Goal: Task Accomplishment & Management: Use online tool/utility

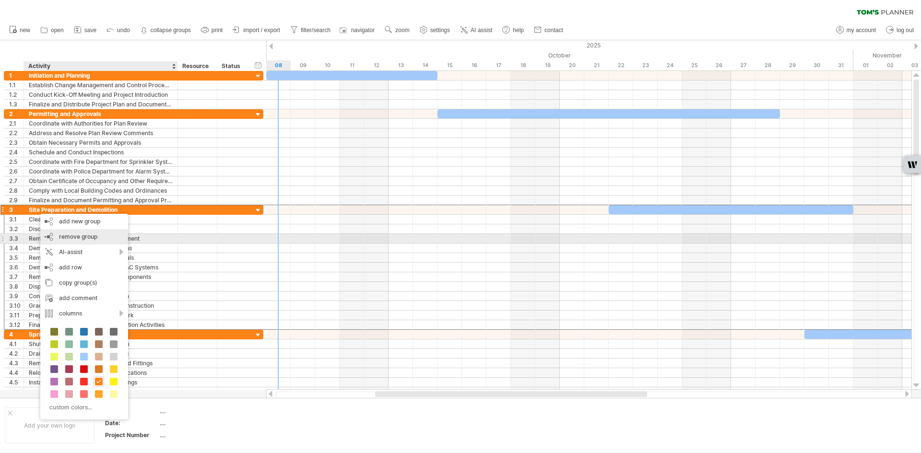
click at [54, 238] on div "remove group remove selected groups" at bounding box center [84, 236] width 88 height 15
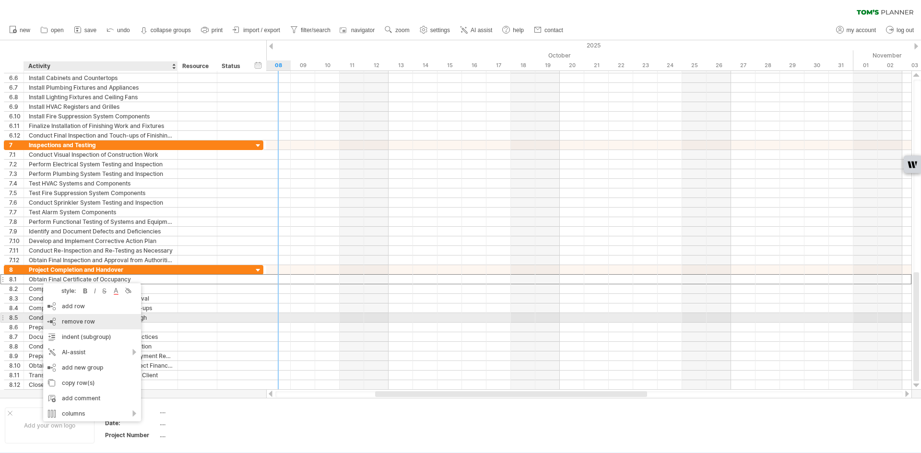
click at [69, 319] on span "remove row" at bounding box center [78, 321] width 33 height 7
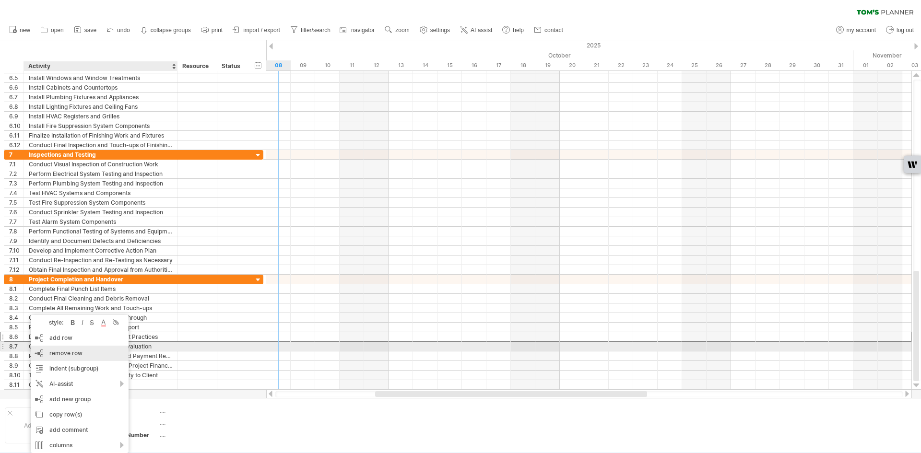
click at [51, 349] on div "remove row remove selected rows" at bounding box center [80, 353] width 98 height 15
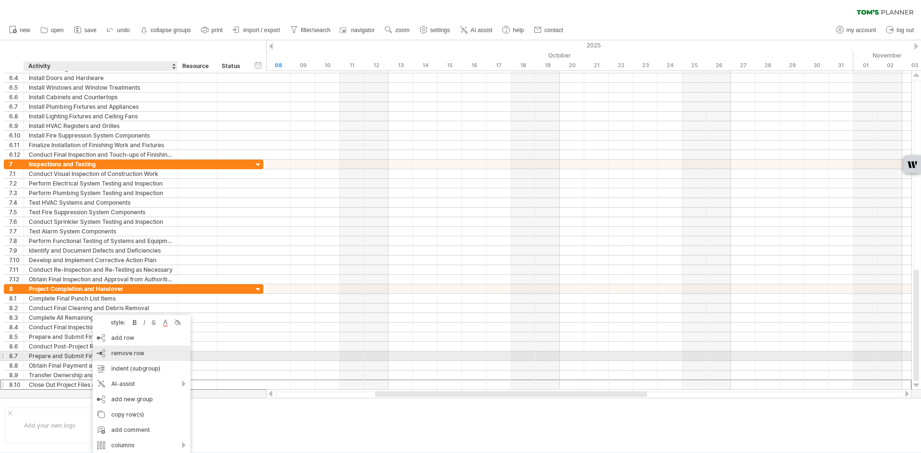
click at [130, 354] on span "remove row" at bounding box center [127, 353] width 33 height 7
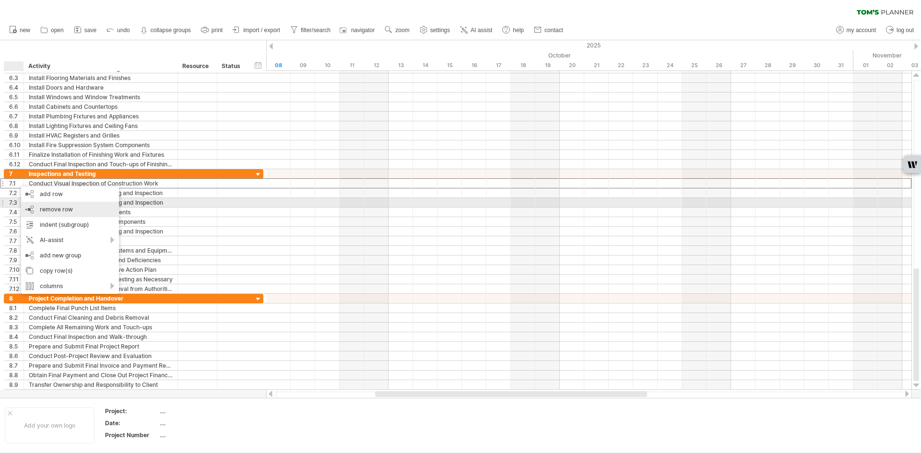
click at [31, 205] on div "remove row remove selected rows" at bounding box center [70, 209] width 98 height 15
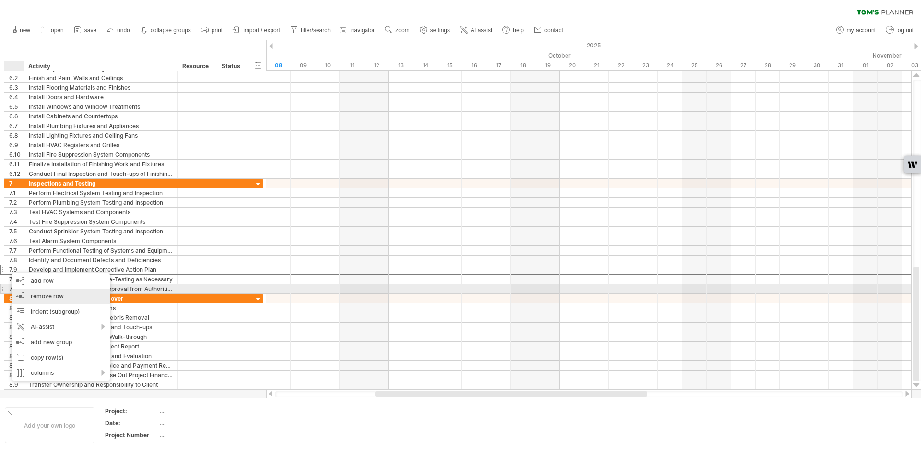
click at [41, 291] on div "remove row remove selected rows" at bounding box center [61, 296] width 98 height 15
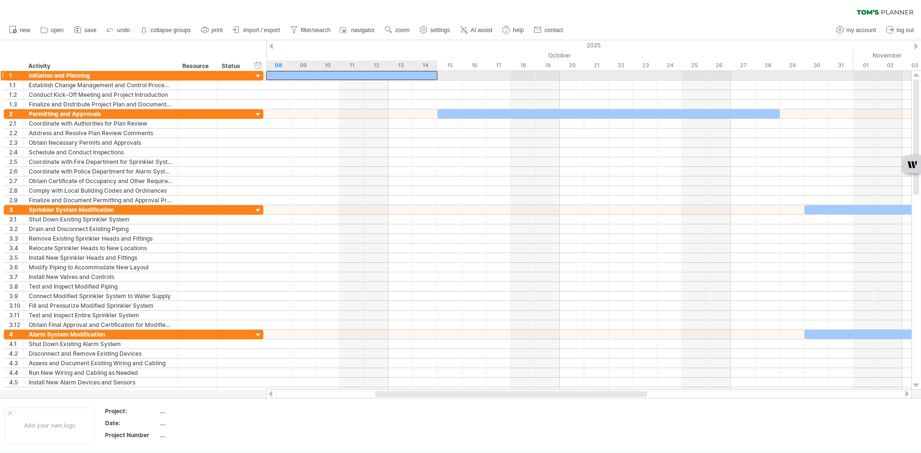
click at [399, 79] on div at bounding box center [351, 75] width 171 height 9
click at [409, 77] on div at bounding box center [351, 75] width 171 height 9
click at [430, 76] on div at bounding box center [351, 75] width 171 height 9
click at [269, 77] on div at bounding box center [351, 75] width 171 height 9
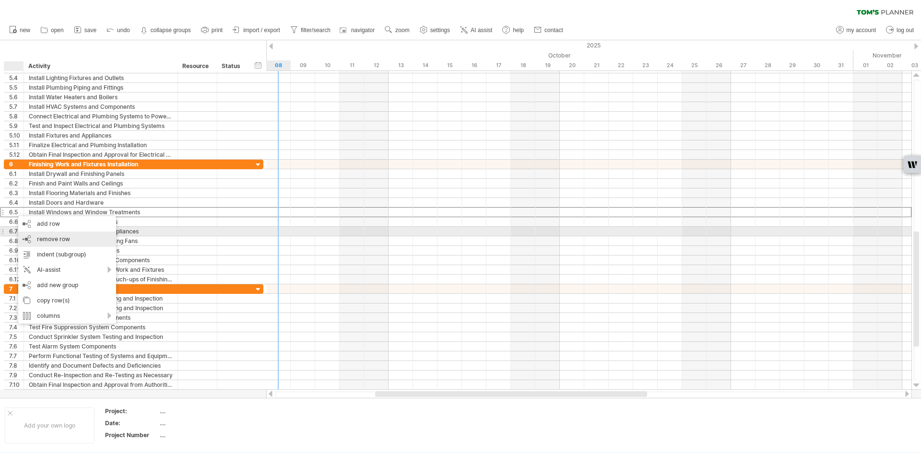
click at [30, 235] on div "remove row remove selected rows" at bounding box center [67, 239] width 98 height 15
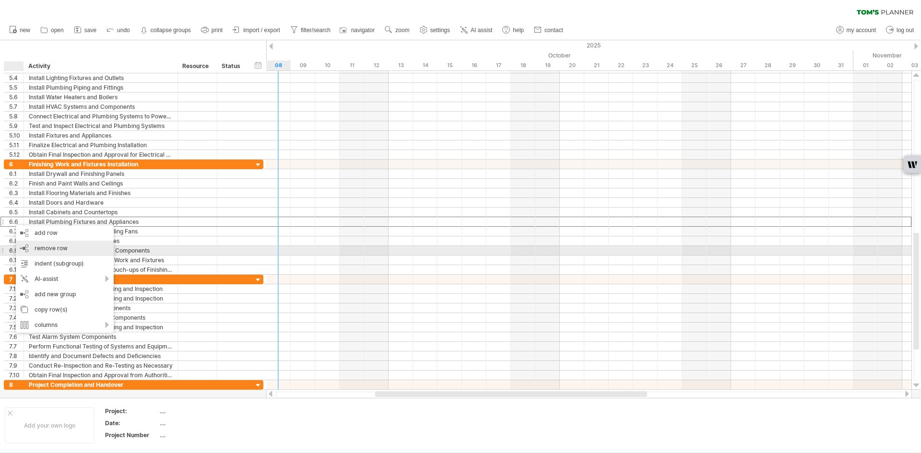
click at [48, 248] on span "remove row" at bounding box center [51, 248] width 33 height 7
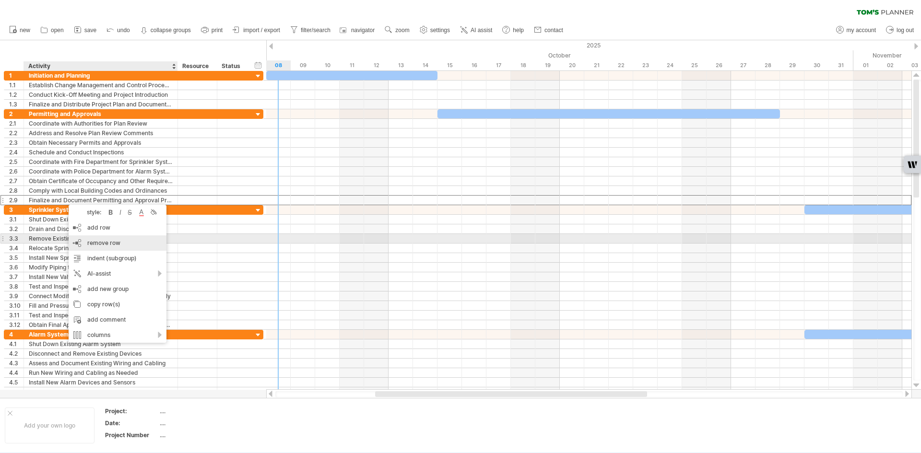
click at [102, 243] on span "remove row" at bounding box center [103, 242] width 33 height 7
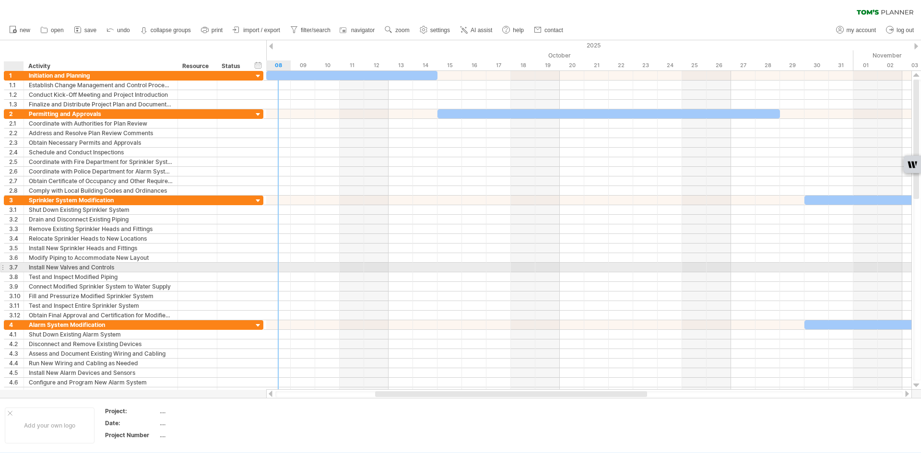
click at [10, 268] on div "3.7" at bounding box center [16, 267] width 14 height 9
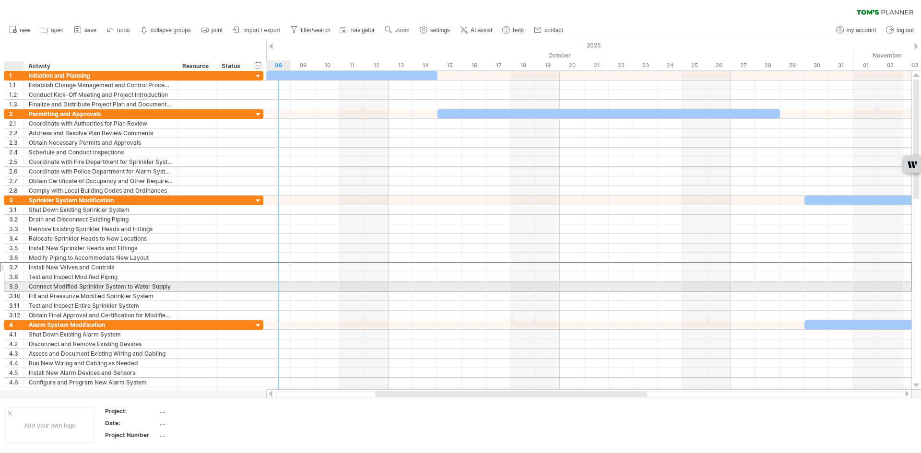
click at [14, 291] on div "**********" at bounding box center [134, 287] width 260 height 10
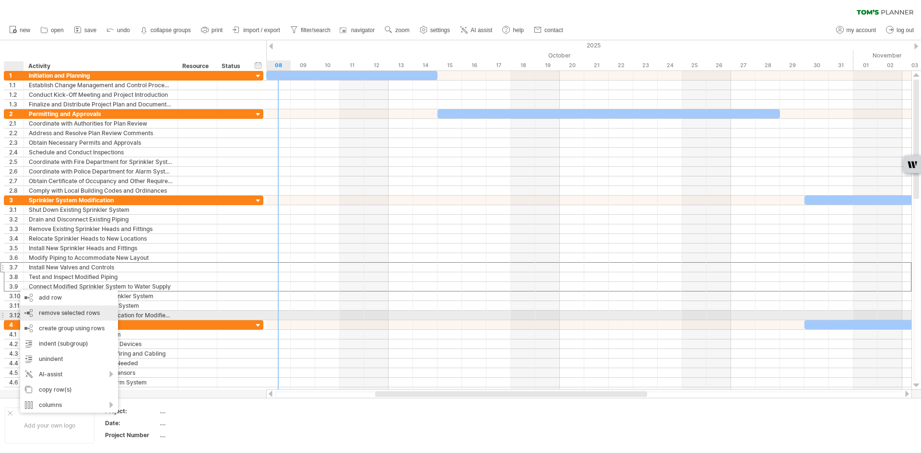
click at [68, 311] on span "remove selected rows" at bounding box center [69, 312] width 61 height 7
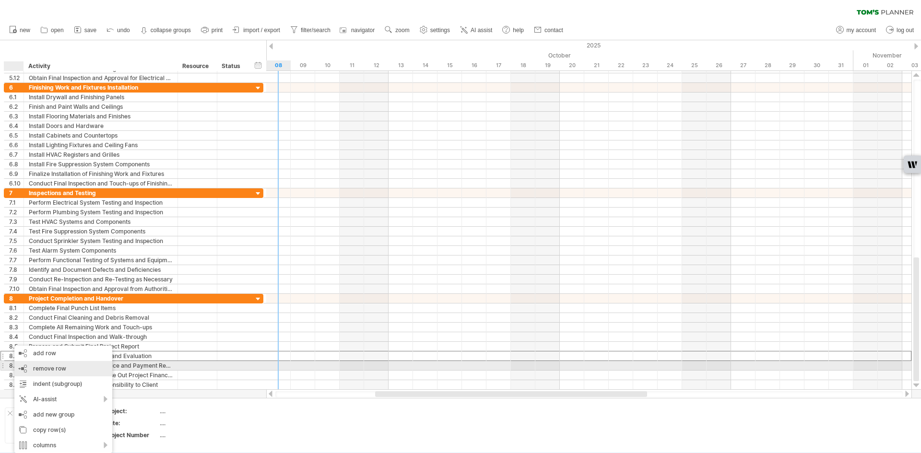
click at [33, 365] on div "remove row remove selected rows" at bounding box center [63, 368] width 98 height 15
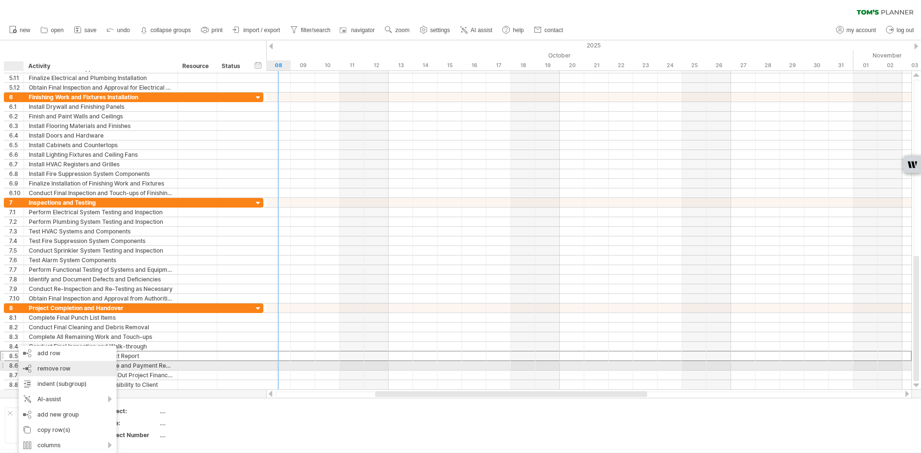
click at [42, 368] on span "remove row" at bounding box center [53, 368] width 33 height 7
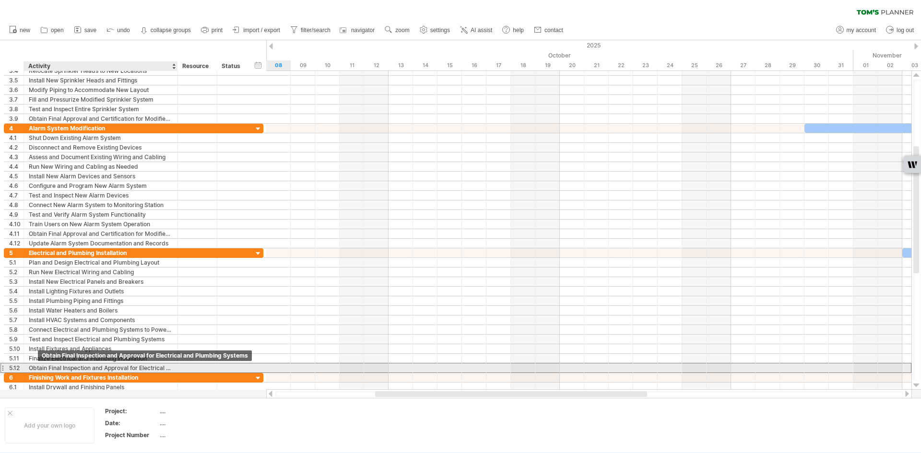
click at [41, 371] on div "Obtain Final Inspection and Approval for Electrical and Plumbing Systems" at bounding box center [101, 368] width 144 height 9
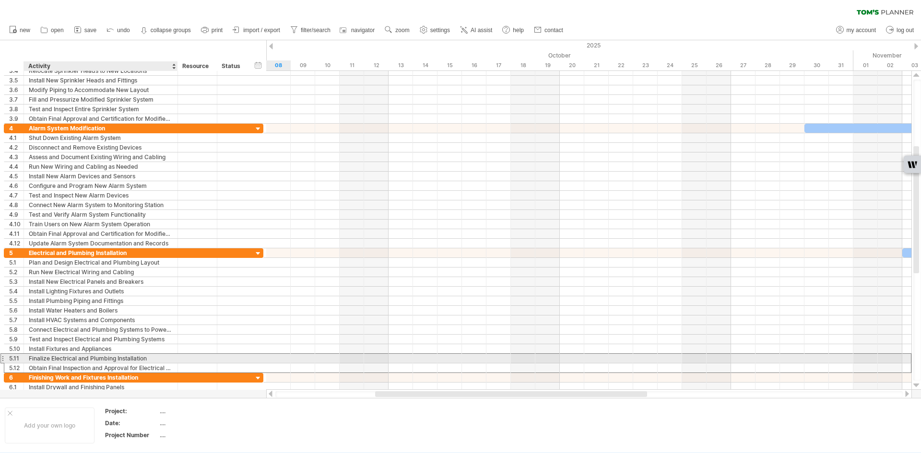
click at [37, 355] on div "Finalize Electrical and Plumbing Installation" at bounding box center [101, 358] width 144 height 9
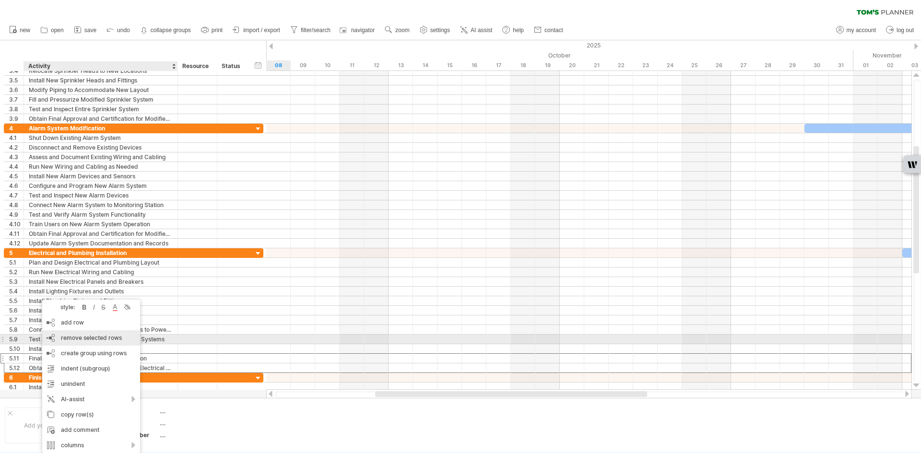
click at [69, 340] on span "remove selected rows" at bounding box center [91, 337] width 61 height 7
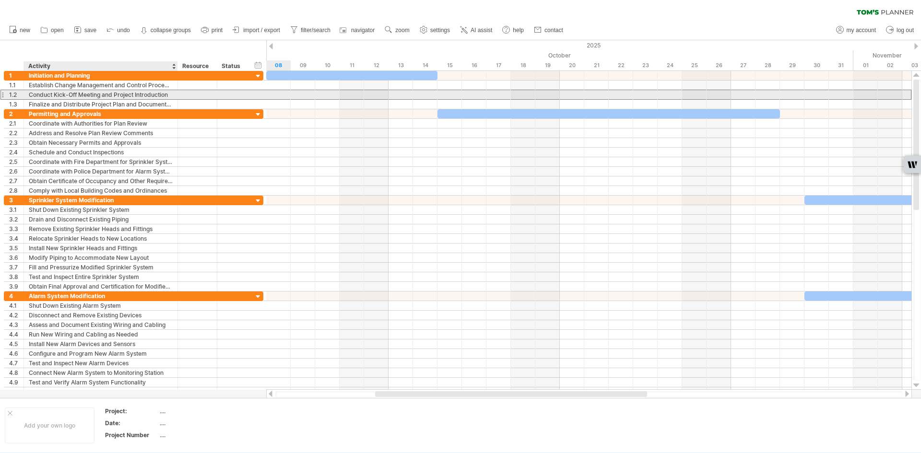
click at [98, 93] on div "Conduct Kick-Off Meeting and Project Introduction" at bounding box center [101, 94] width 144 height 9
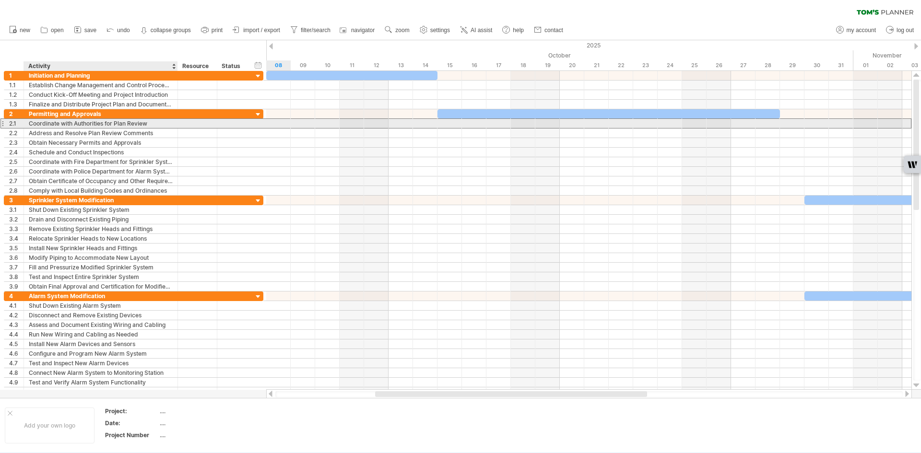
click at [54, 127] on div "Coordinate with Authorities for Plan Review" at bounding box center [101, 123] width 144 height 9
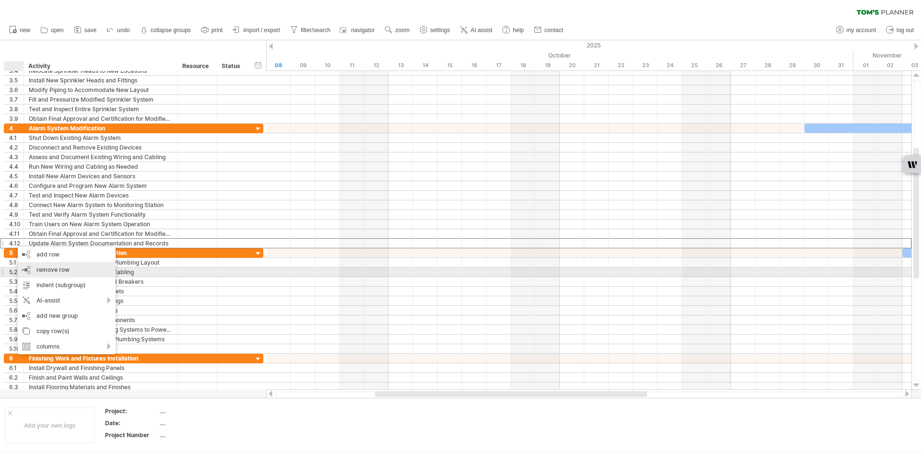
click at [38, 270] on span "remove row" at bounding box center [52, 269] width 33 height 7
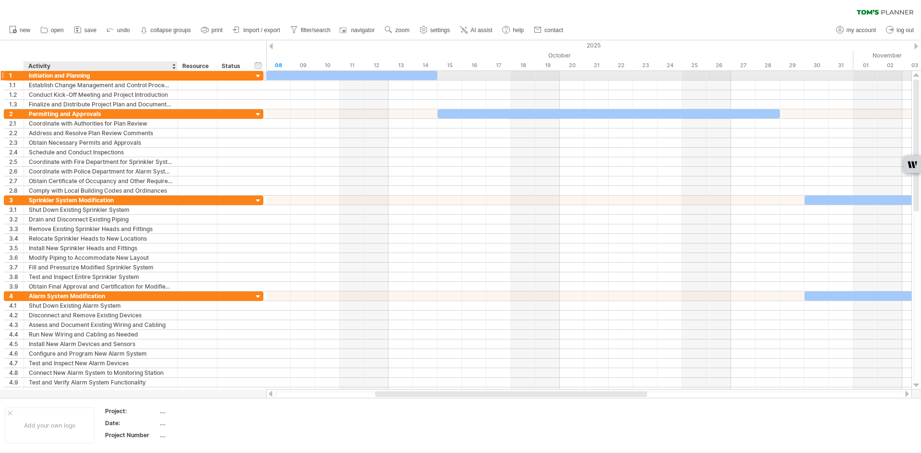
drag, startPoint x: 63, startPoint y: 71, endPoint x: 59, endPoint y: 62, distance: 10.1
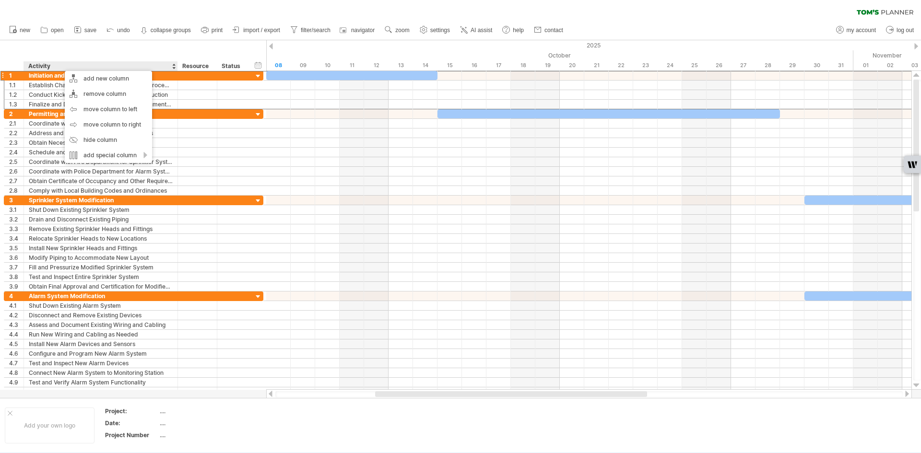
click at [59, 63] on div "Activity" at bounding box center [100, 66] width 144 height 10
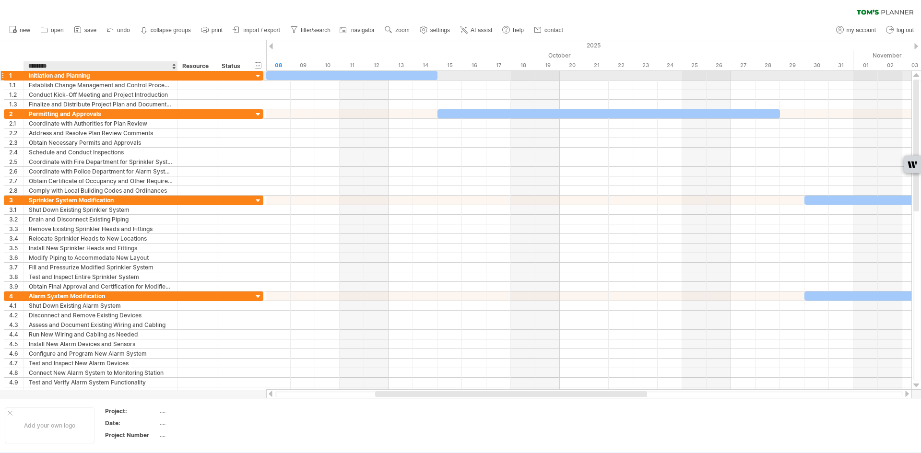
click at [58, 72] on div "Initiation and Planning" at bounding box center [101, 75] width 144 height 9
click at [43, 201] on div "Sprinkler System Modification" at bounding box center [101, 200] width 144 height 9
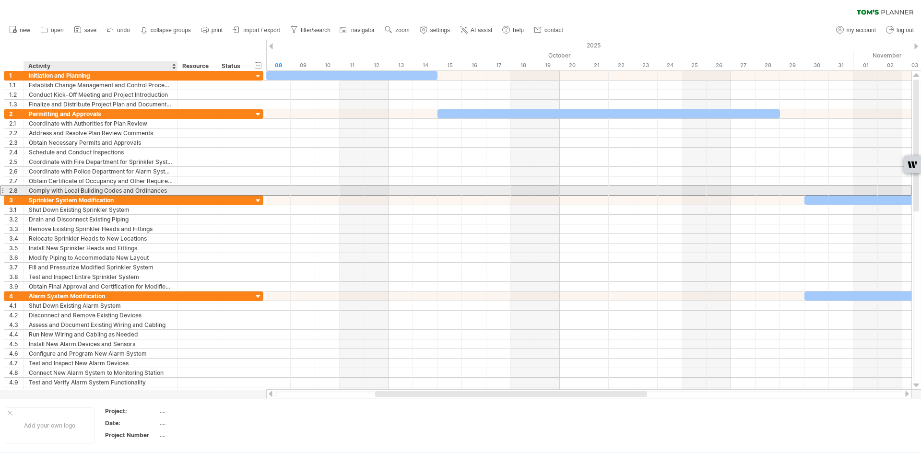
click at [30, 194] on div "Comply with Local Building Codes and Ordinances" at bounding box center [101, 190] width 144 height 9
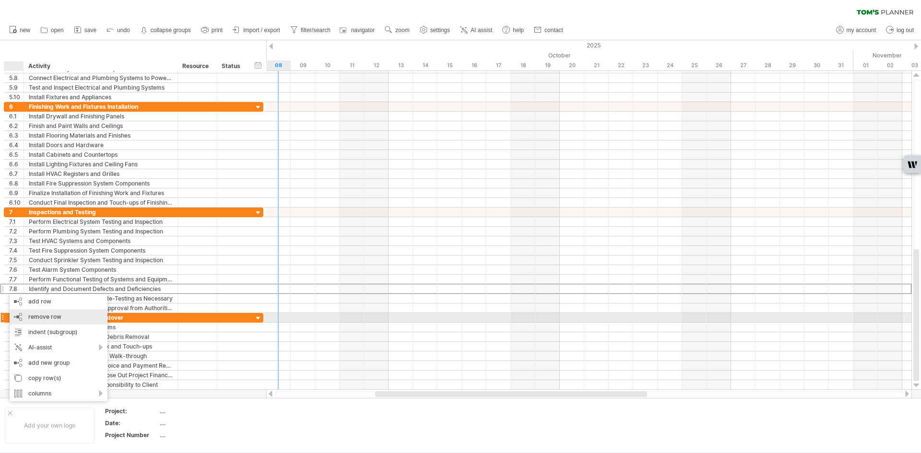
click at [27, 314] on div "remove row remove selected rows" at bounding box center [59, 316] width 98 height 15
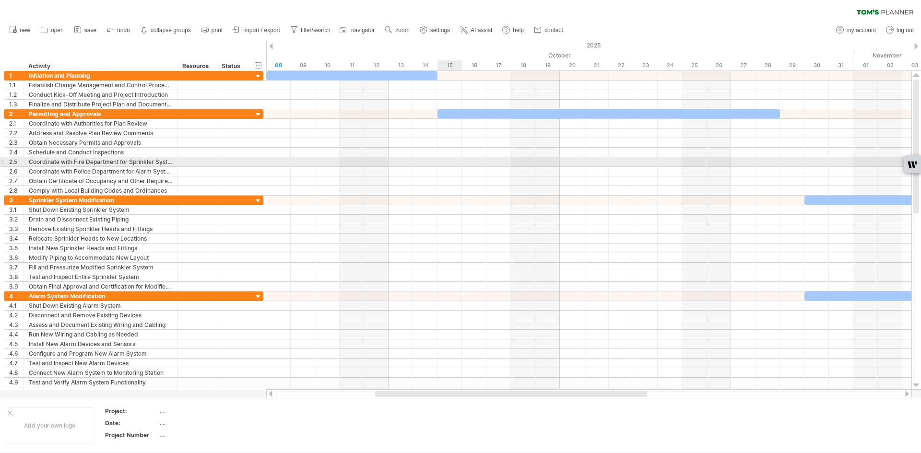
click at [442, 162] on div at bounding box center [588, 162] width 645 height 10
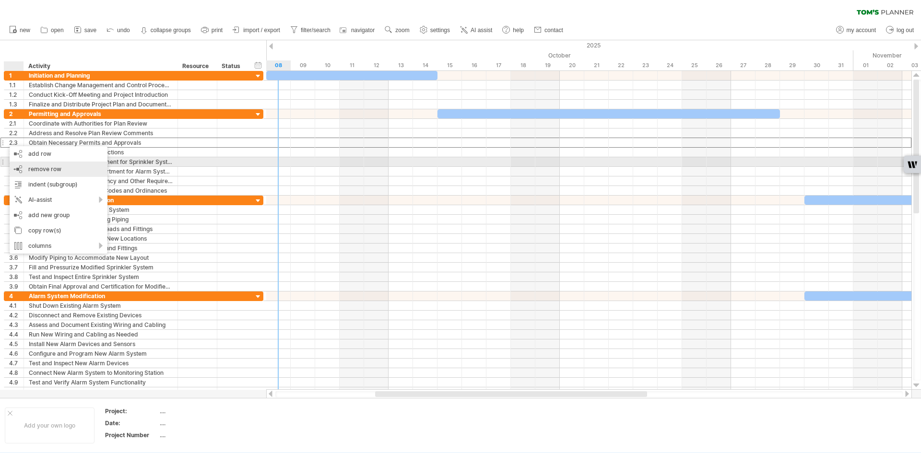
click at [30, 164] on div "remove row remove selected rows" at bounding box center [59, 169] width 98 height 15
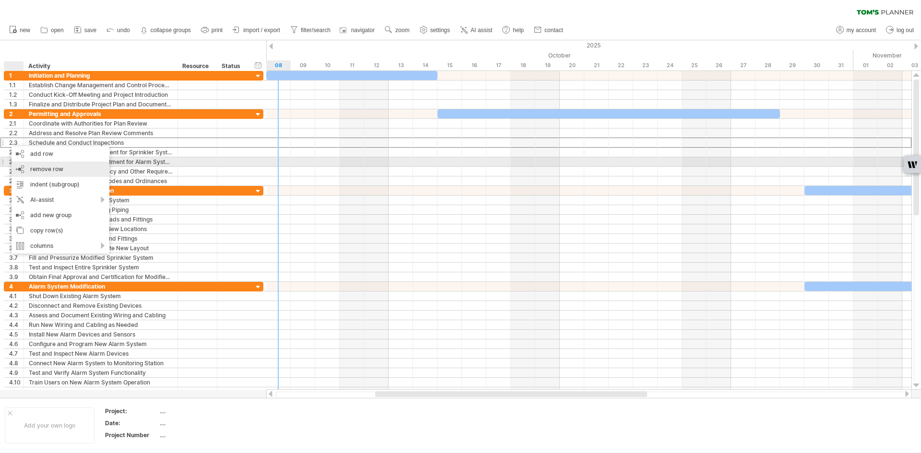
click at [30, 166] on span "remove row" at bounding box center [46, 169] width 33 height 7
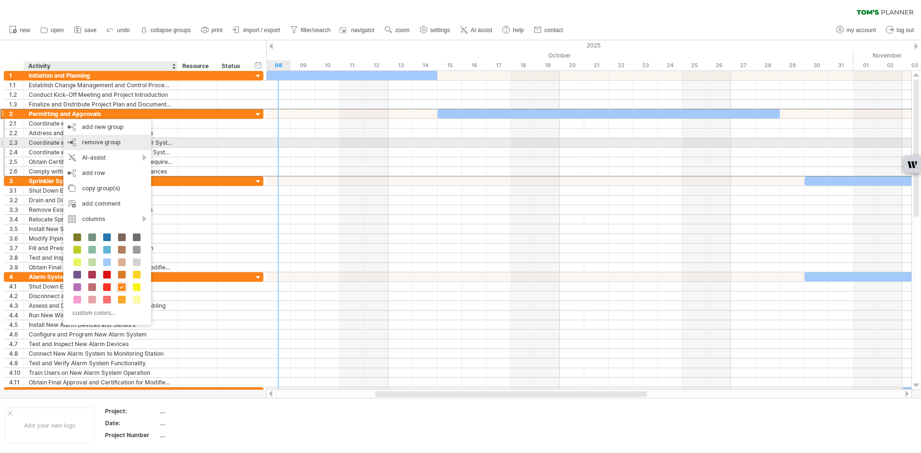
click at [91, 143] on span "remove group" at bounding box center [101, 142] width 38 height 7
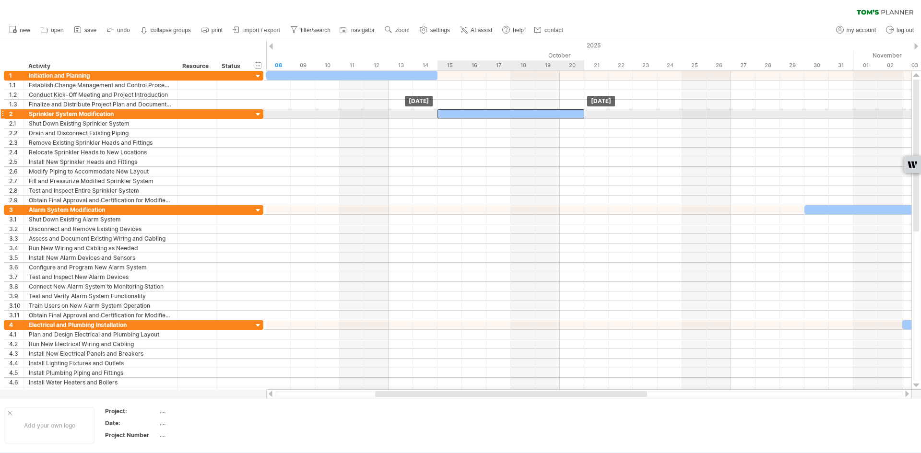
drag, startPoint x: 813, startPoint y: 115, endPoint x: 446, endPoint y: 115, distance: 367.0
click at [446, 115] on div at bounding box center [511, 113] width 147 height 9
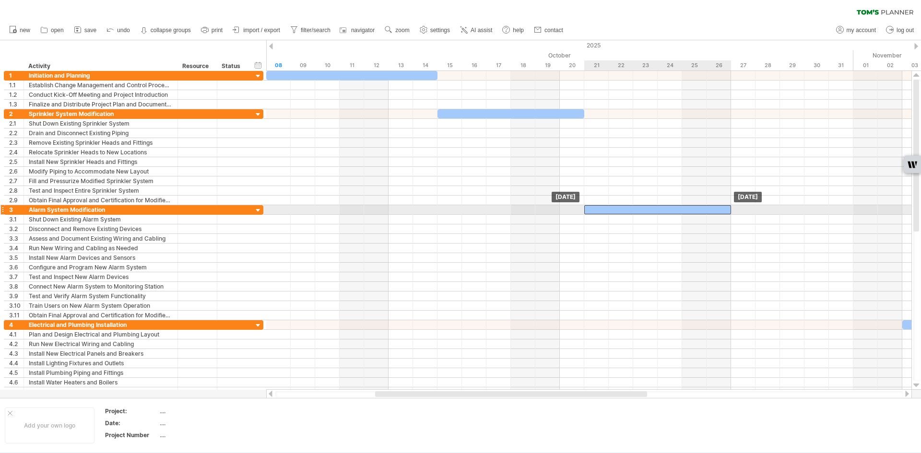
drag, startPoint x: 832, startPoint y: 208, endPoint x: 612, endPoint y: 207, distance: 220.2
click at [612, 207] on div at bounding box center [657, 209] width 147 height 9
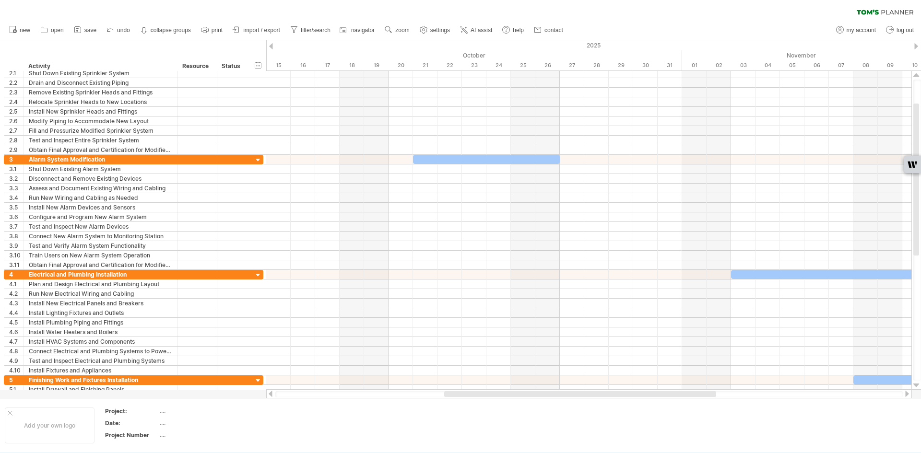
drag, startPoint x: 562, startPoint y: 396, endPoint x: 631, endPoint y: 395, distance: 69.1
click at [631, 395] on div at bounding box center [580, 394] width 272 height 6
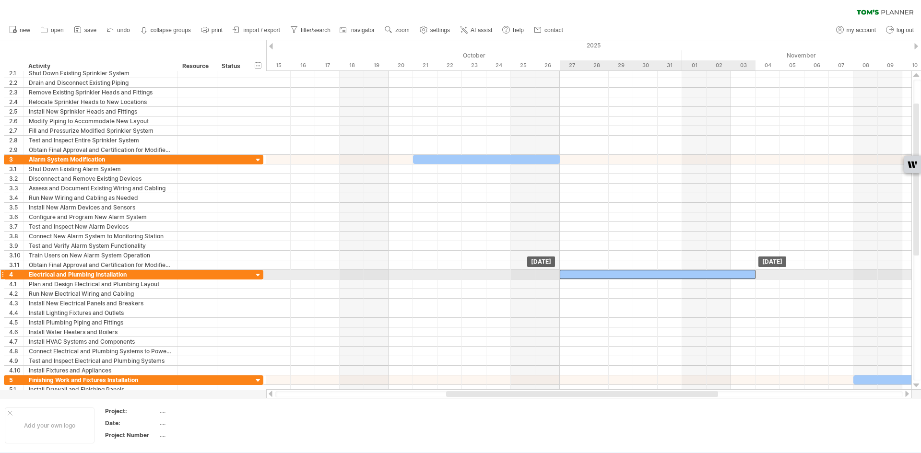
drag, startPoint x: 747, startPoint y: 275, endPoint x: 579, endPoint y: 272, distance: 168.9
click at [579, 272] on div at bounding box center [658, 274] width 196 height 9
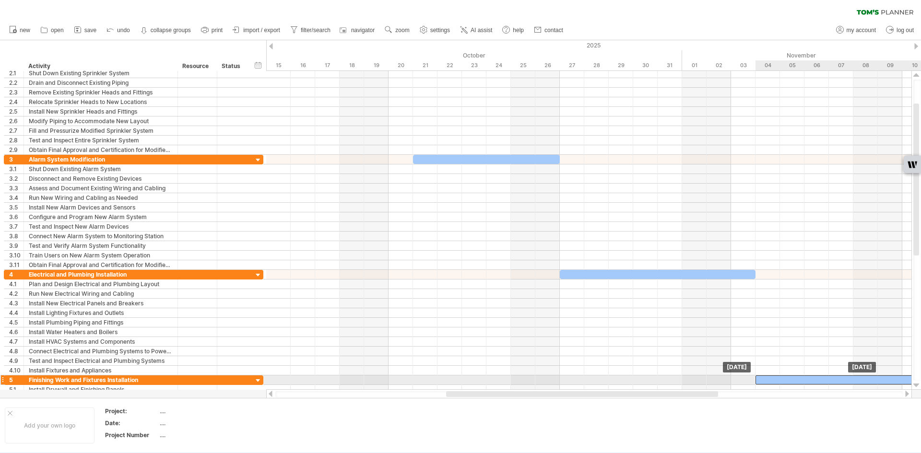
drag, startPoint x: 863, startPoint y: 382, endPoint x: 768, endPoint y: 380, distance: 95.5
click at [768, 380] on div at bounding box center [841, 380] width 171 height 9
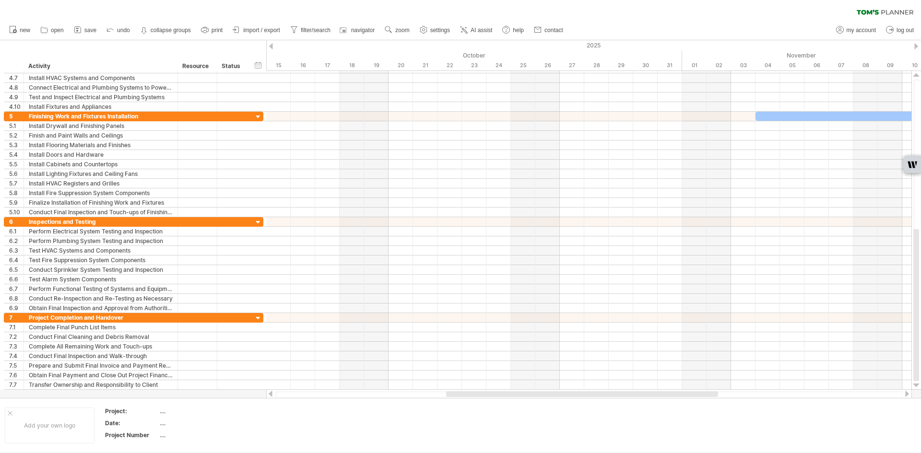
drag, startPoint x: 561, startPoint y: 397, endPoint x: 583, endPoint y: 396, distance: 22.6
click at [583, 396] on div at bounding box center [588, 394] width 627 height 6
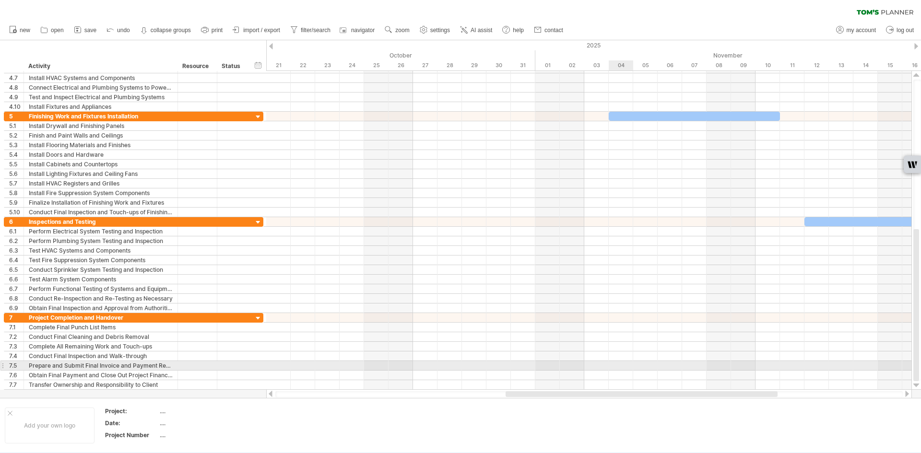
drag, startPoint x: 571, startPoint y: 394, endPoint x: 553, endPoint y: 328, distance: 68.5
click at [621, 369] on div "Trying to reach [DOMAIN_NAME] . Connected again... 0% clear filter new" at bounding box center [460, 226] width 921 height 453
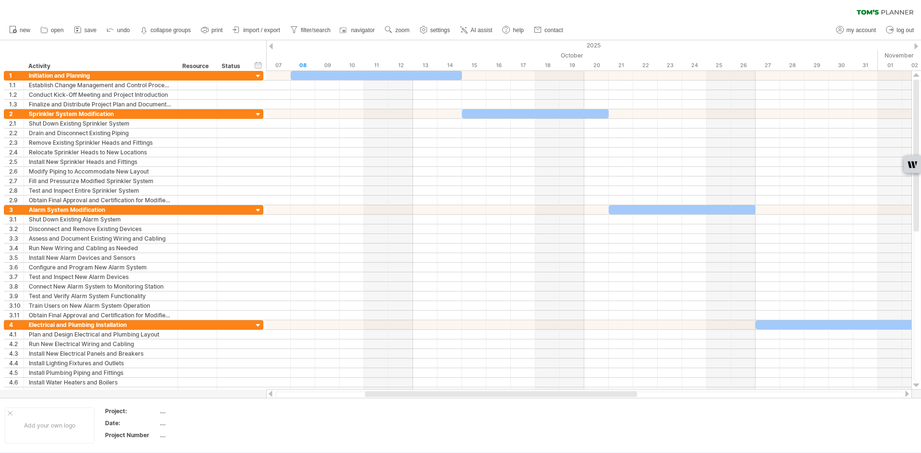
drag, startPoint x: 518, startPoint y: 397, endPoint x: 386, endPoint y: 395, distance: 131.9
click at [386, 395] on div at bounding box center [501, 394] width 272 height 6
drag, startPoint x: 176, startPoint y: 67, endPoint x: 186, endPoint y: 72, distance: 12.0
click at [186, 72] on div "Trying to reach [DOMAIN_NAME] . Connected again... 0% clear filter new" at bounding box center [460, 226] width 921 height 453
